Goal: Book appointment/travel/reservation

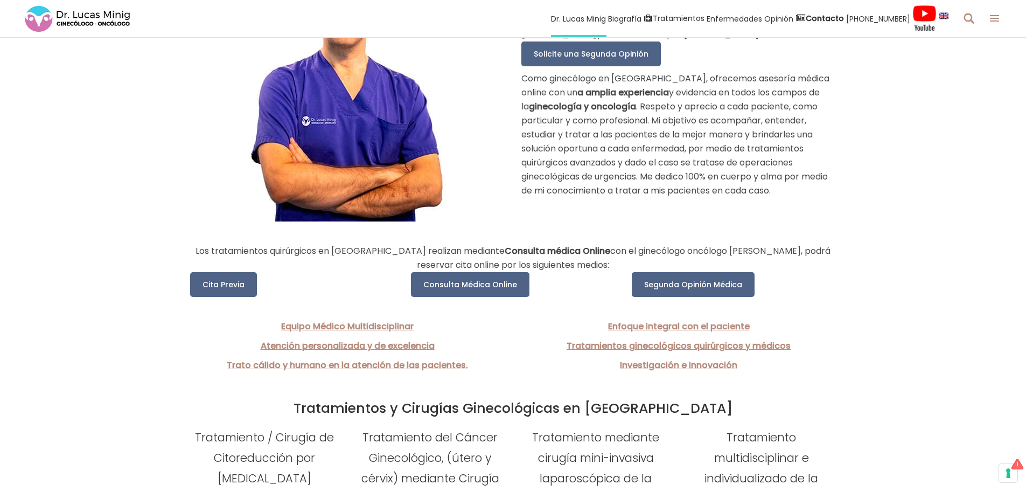
scroll to position [215, 0]
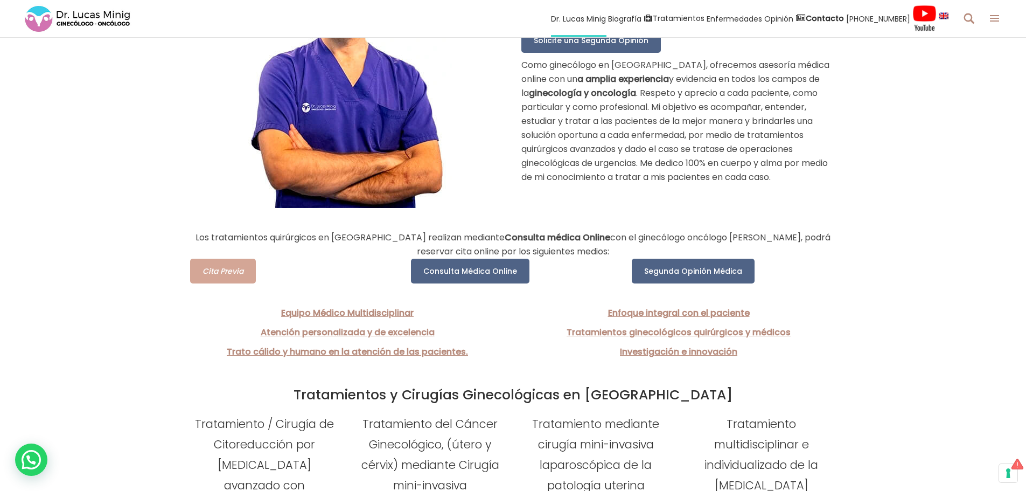
click at [230, 274] on span "Cita Previa" at bounding box center [223, 271] width 41 height 11
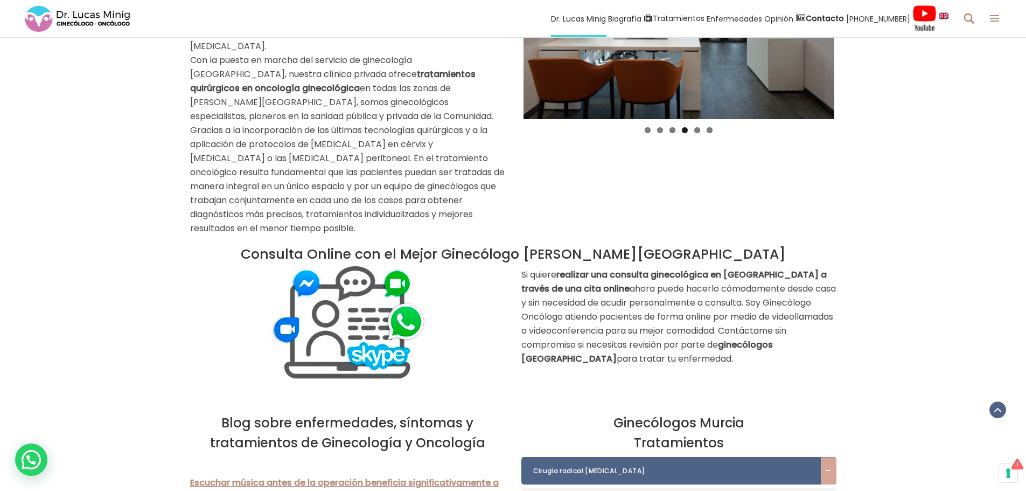
scroll to position [970, 0]
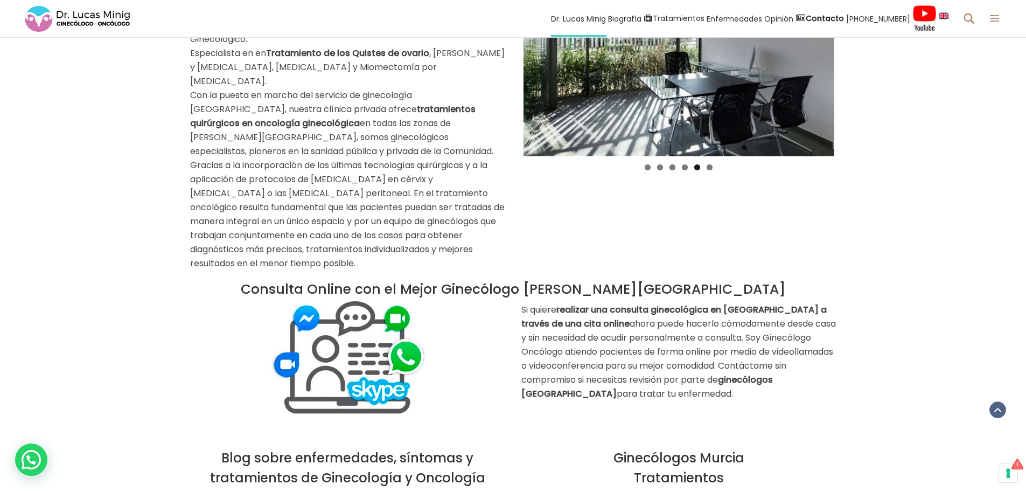
click at [331, 297] on img at bounding box center [348, 358] width 162 height 122
click at [351, 305] on img at bounding box center [348, 358] width 162 height 122
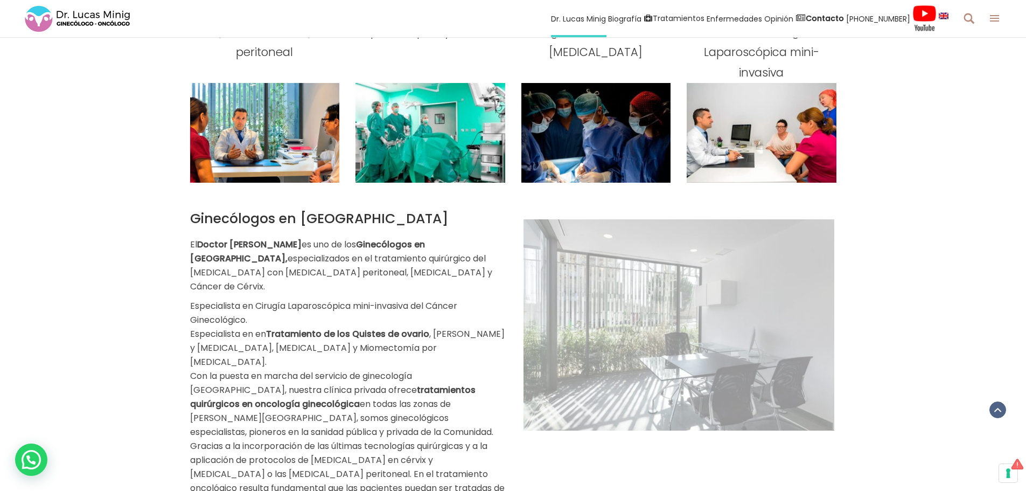
scroll to position [545, 0]
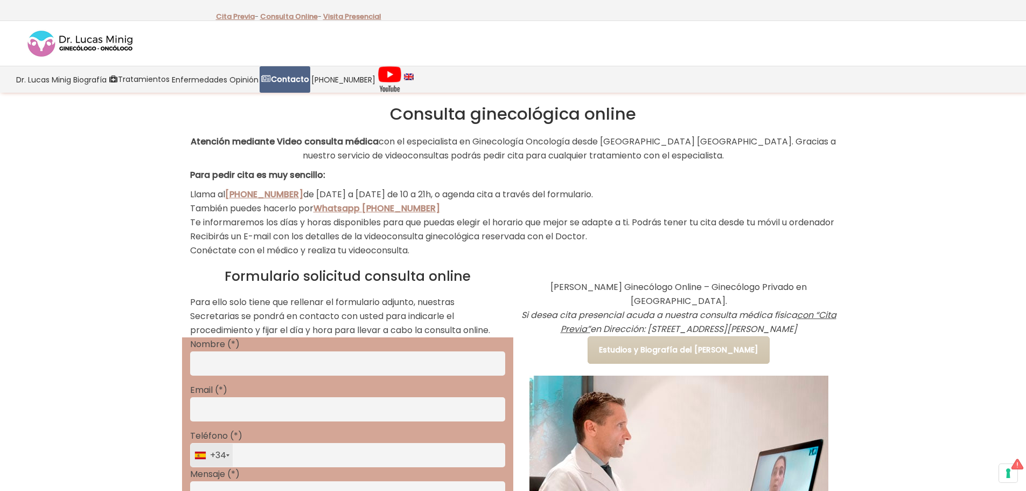
click at [244, 375] on input "Contact form" at bounding box center [347, 363] width 315 height 24
type input "********"
click at [248, 421] on input "Contact form" at bounding box center [347, 409] width 315 height 24
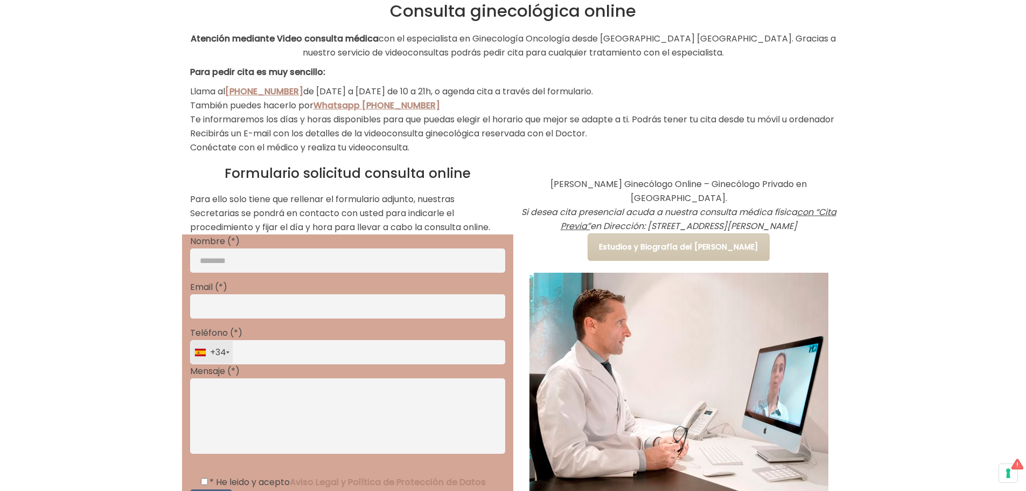
scroll to position [108, 0]
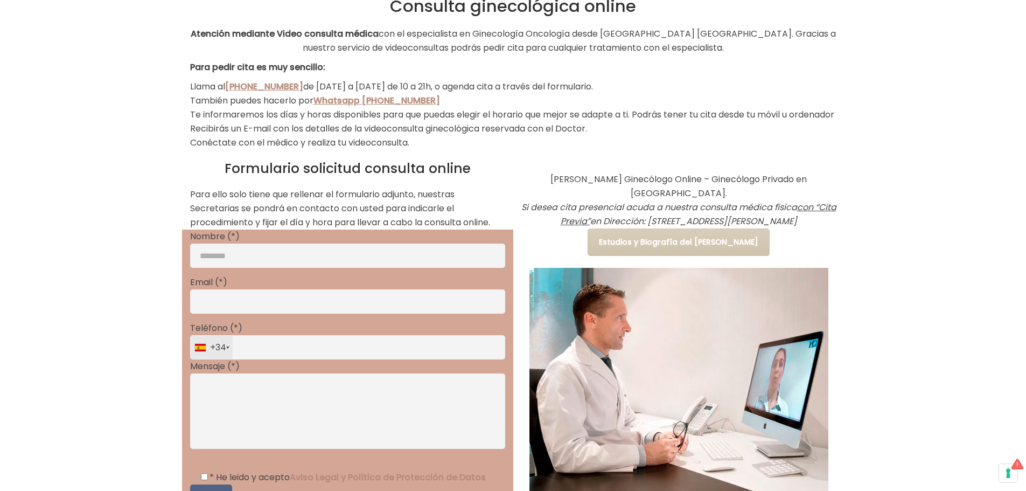
click at [266, 310] on input "Contact form" at bounding box center [347, 301] width 315 height 24
type input "**********"
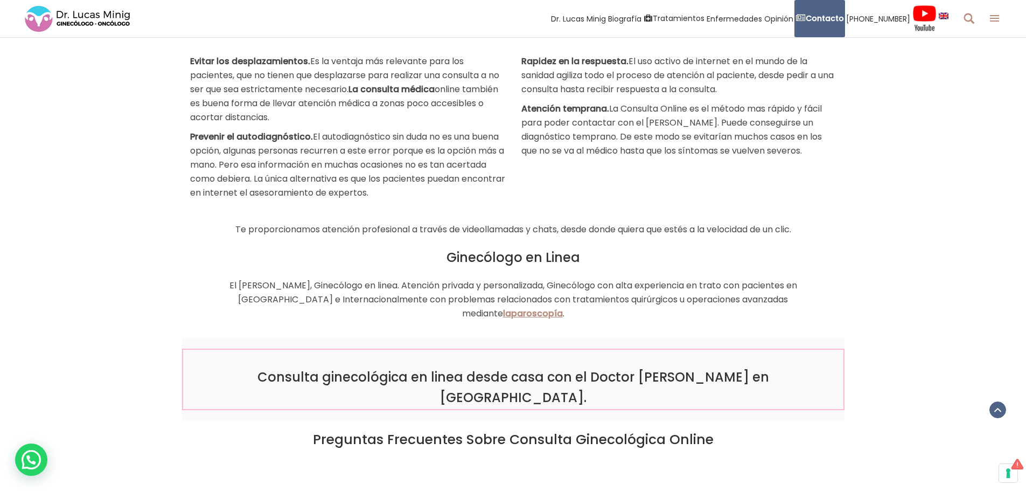
scroll to position [1239, 0]
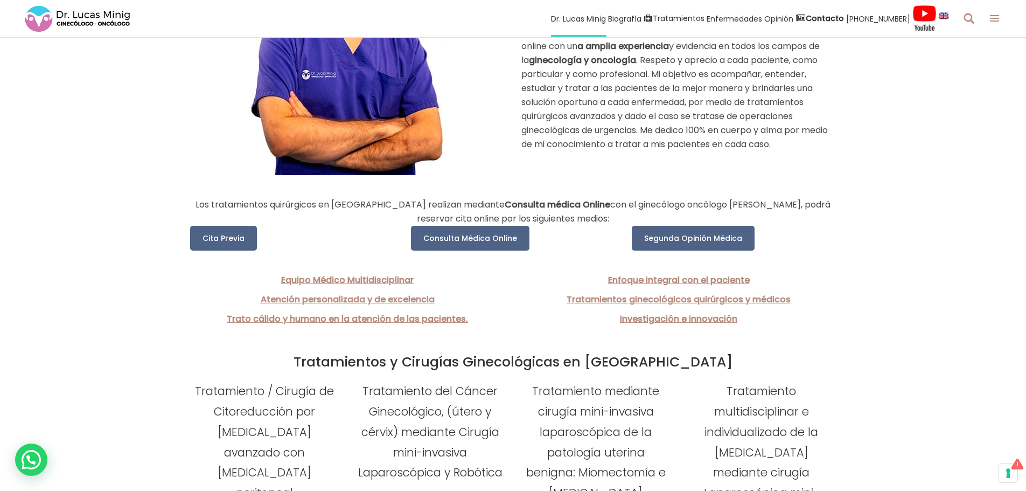
scroll to position [269, 0]
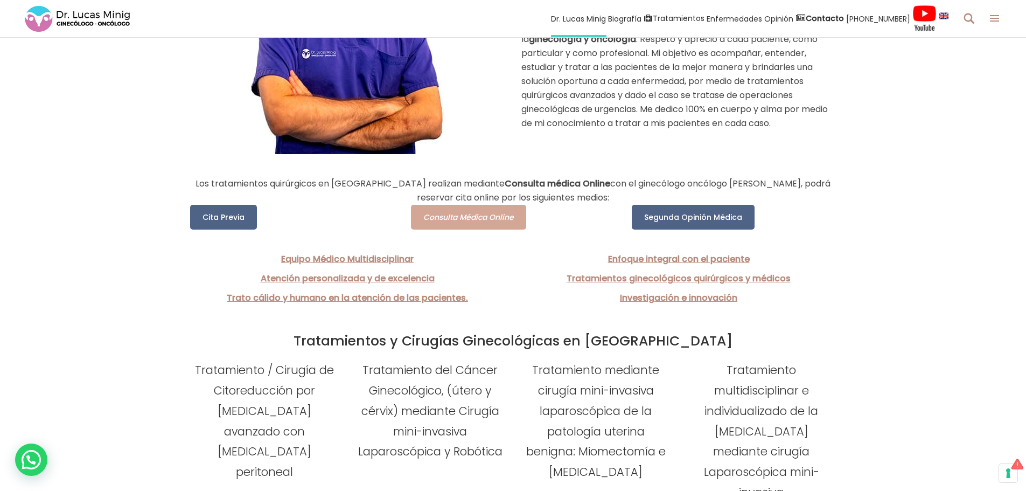
click at [433, 217] on span "Consulta Médica Online" at bounding box center [468, 217] width 91 height 11
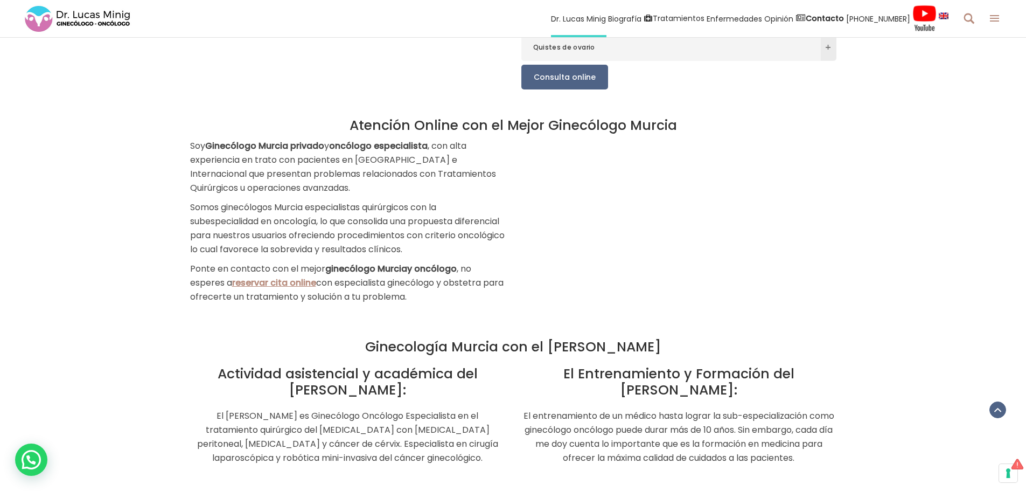
scroll to position [1724, 0]
click at [288, 275] on link "reservar cita online" at bounding box center [273, 281] width 83 height 12
